Goal: Communication & Community: Answer question/provide support

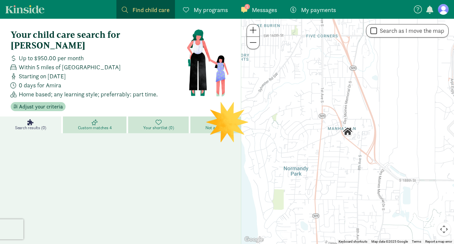
click at [265, 14] on link "1 Messages Messages" at bounding box center [259, 9] width 46 height 19
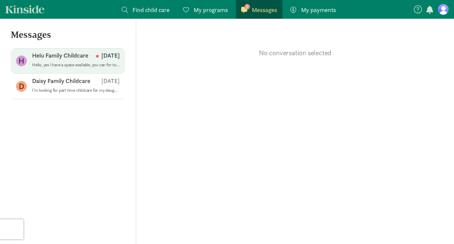
click at [103, 54] on p "[DATE]" at bounding box center [108, 55] width 24 height 8
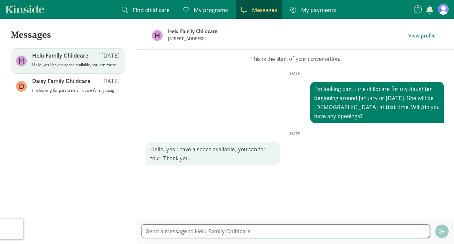
click at [215, 233] on textarea at bounding box center [285, 231] width 288 height 14
type textarea "H"
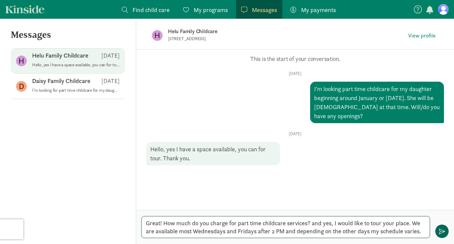
type textarea "Great! How much do you charge for part time childcare services? and yes, I woul…"
click at [440, 233] on span "button" at bounding box center [442, 231] width 6 height 6
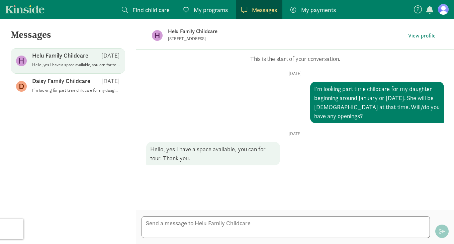
scroll to position [14, 0]
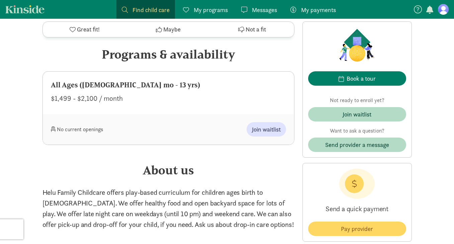
scroll to position [310, 0]
